Goal: Task Accomplishment & Management: Manage account settings

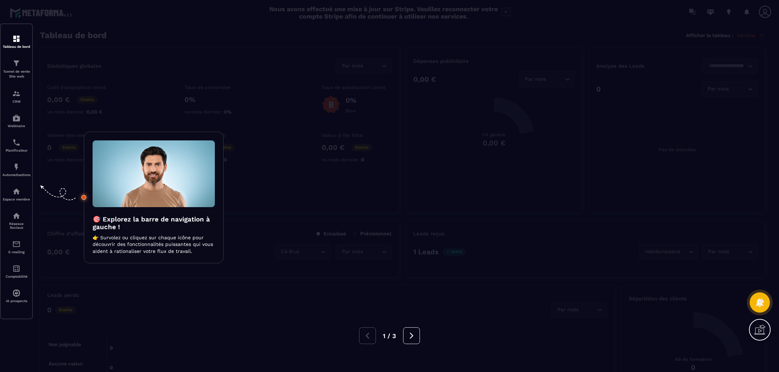
click at [179, 66] on div at bounding box center [389, 186] width 779 height 372
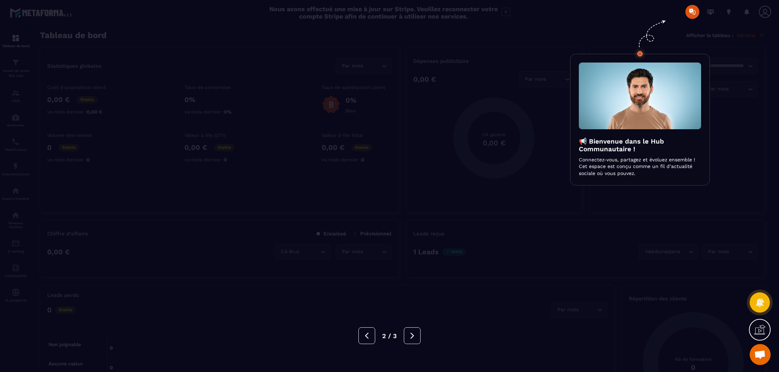
click at [486, 36] on div at bounding box center [389, 186] width 779 height 372
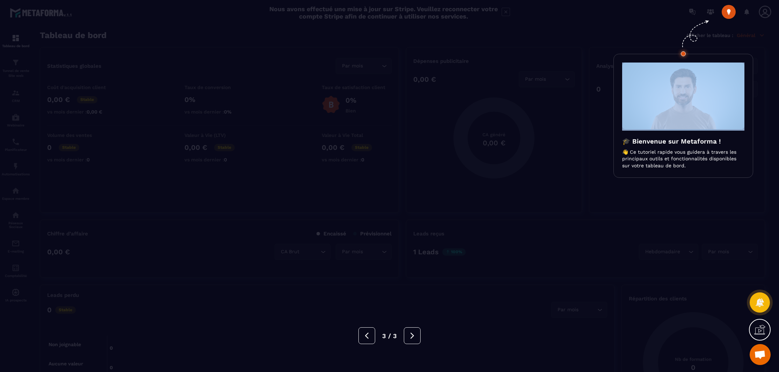
click at [486, 36] on div at bounding box center [389, 186] width 779 height 372
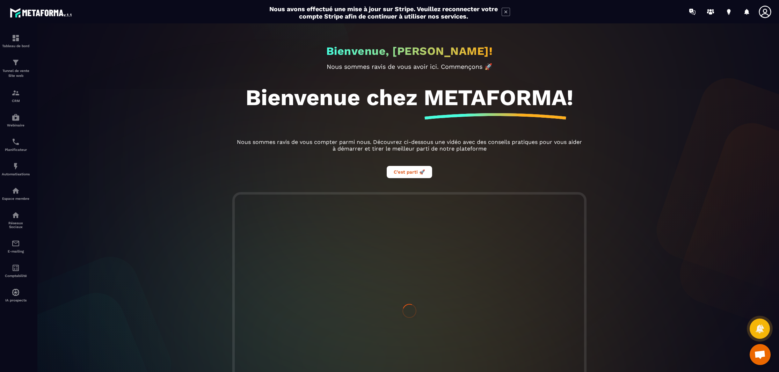
click at [20, 91] on div at bounding box center [409, 201] width 779 height 356
click at [15, 95] on img at bounding box center [16, 93] width 8 height 8
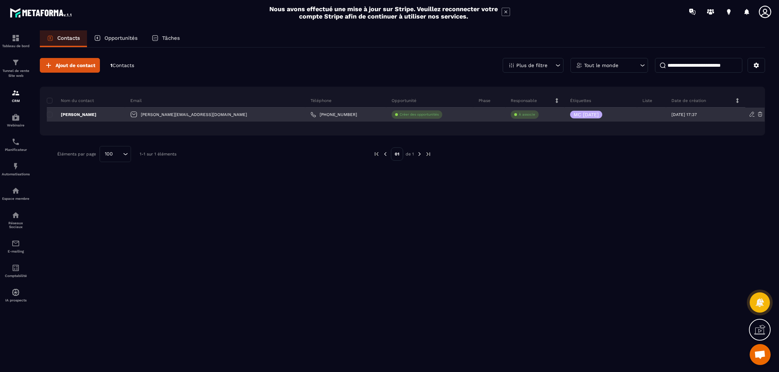
click at [751, 115] on icon at bounding box center [752, 114] width 6 height 6
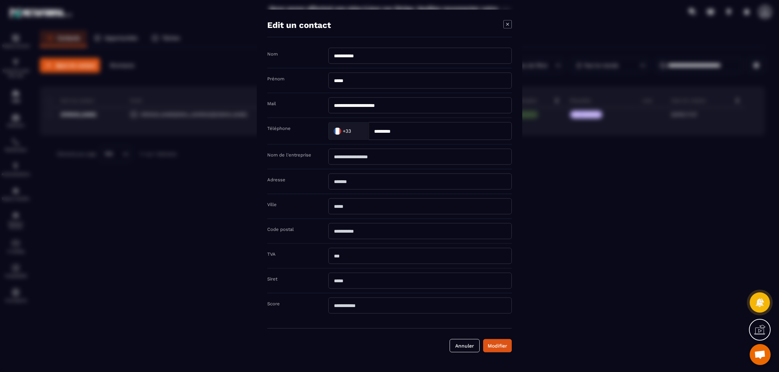
click at [508, 24] on icon "Modal window" at bounding box center [507, 24] width 8 height 8
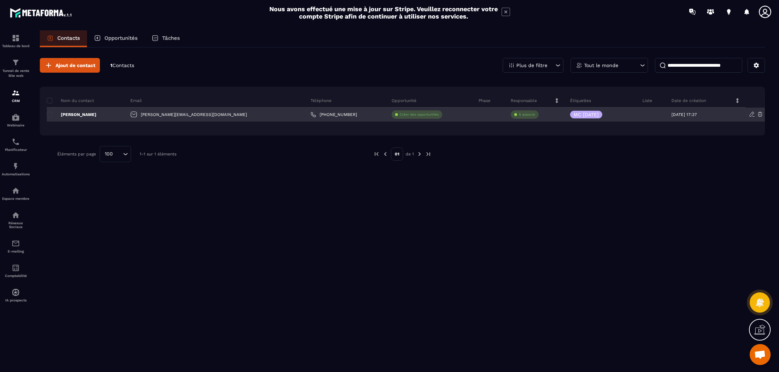
click at [76, 116] on p "[PERSON_NAME]" at bounding box center [72, 115] width 50 height 6
